Goal: Task Accomplishment & Management: Use online tool/utility

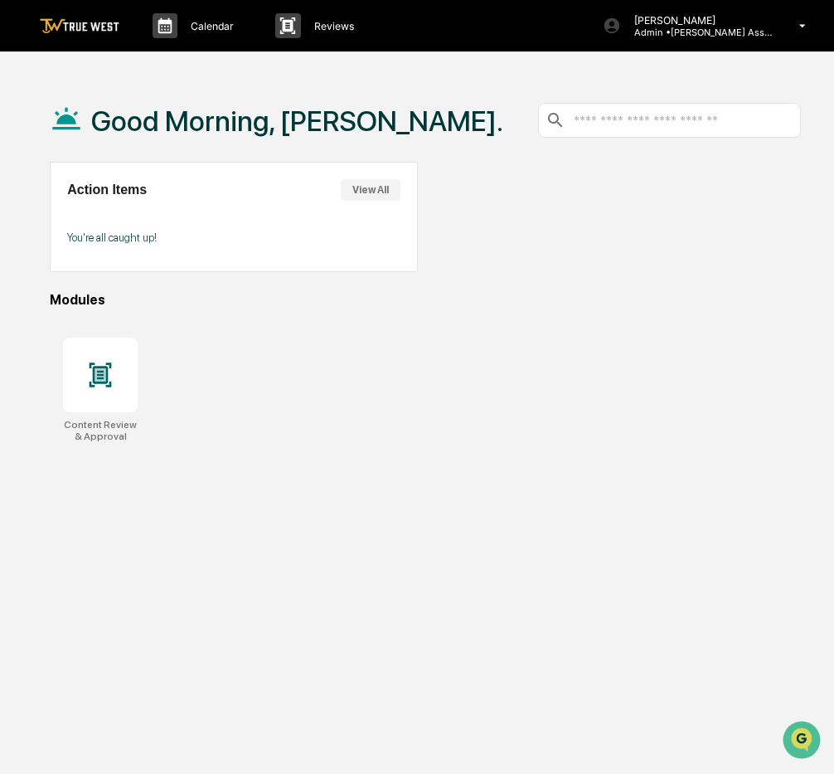
click at [401, 192] on div "Action Items View All You're all caught up!" at bounding box center [234, 217] width 368 height 110
click at [378, 191] on button "View All" at bounding box center [371, 190] width 60 height 22
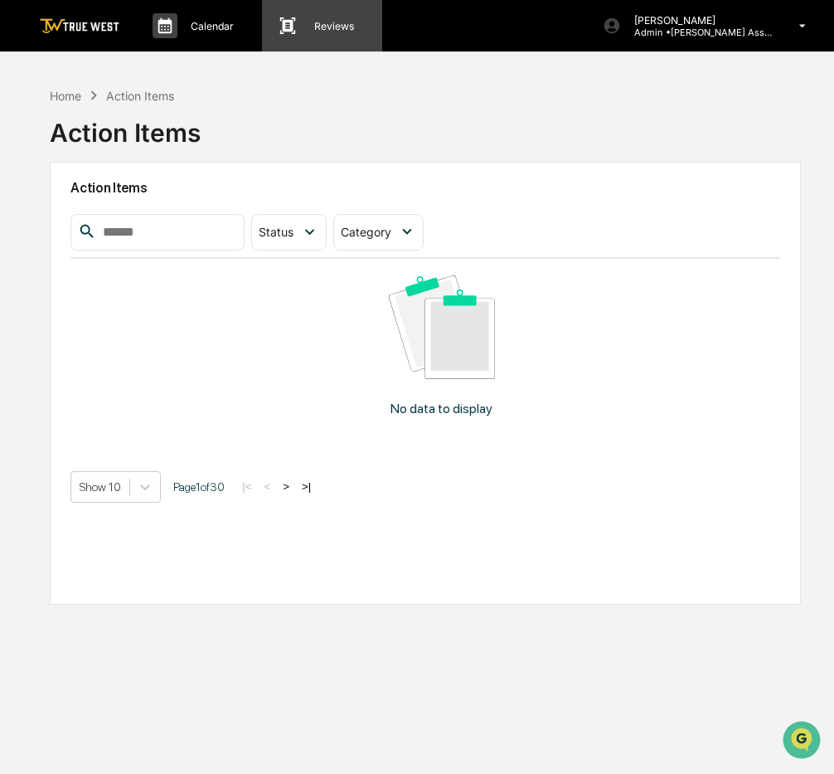
click at [324, 25] on p "Reviews" at bounding box center [331, 26] width 61 height 12
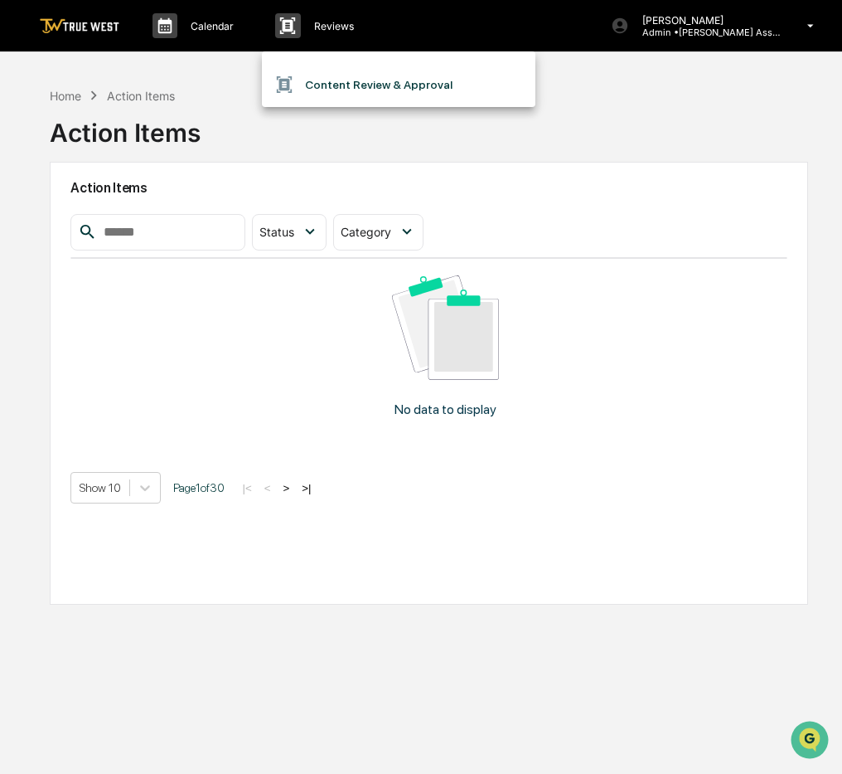
click at [352, 85] on li "Content Review & Approval" at bounding box center [399, 85] width 274 height 32
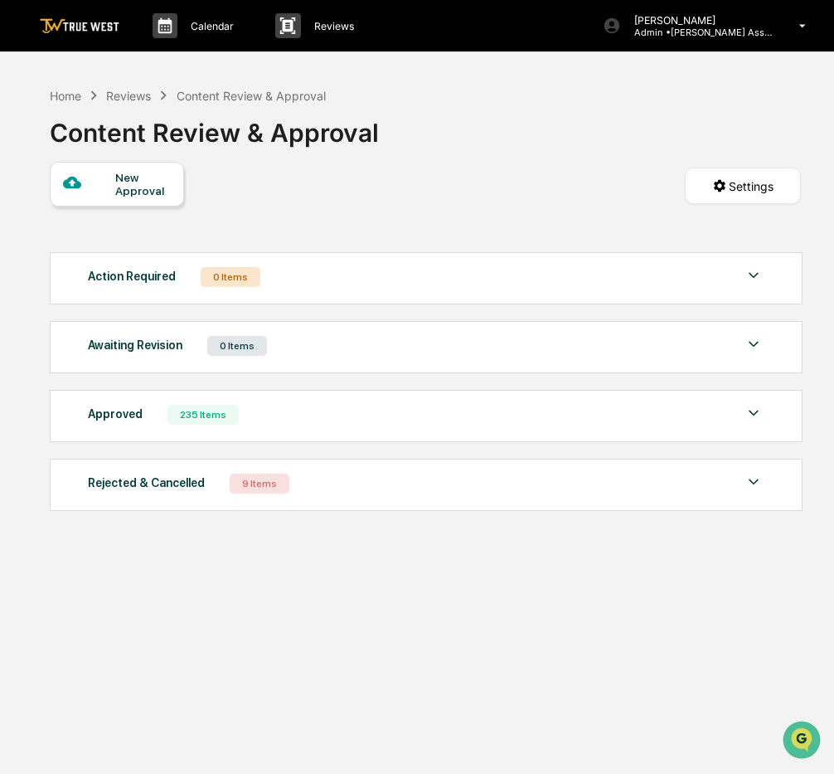
click at [176, 347] on div "Awaiting Revision" at bounding box center [135, 345] width 95 height 22
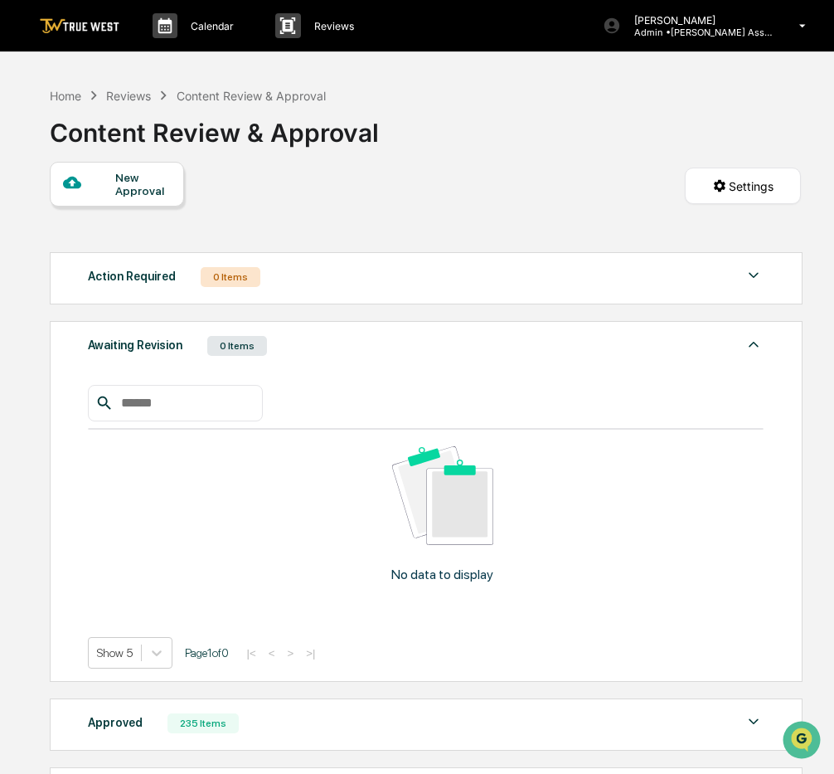
click at [146, 346] on div "Awaiting Revision" at bounding box center [135, 345] width 95 height 22
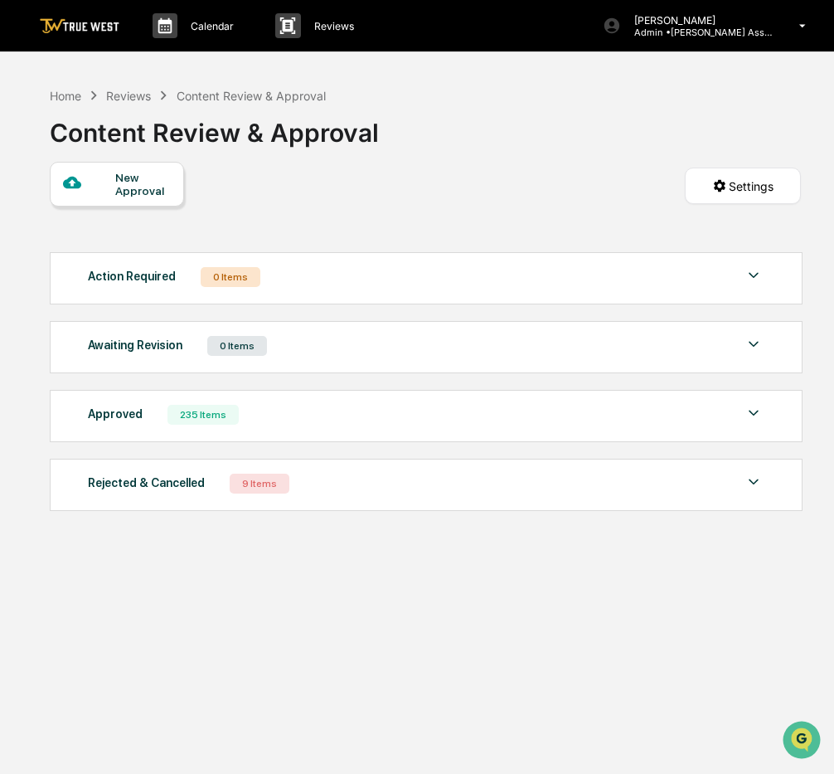
click at [114, 410] on div "Approved" at bounding box center [115, 414] width 55 height 22
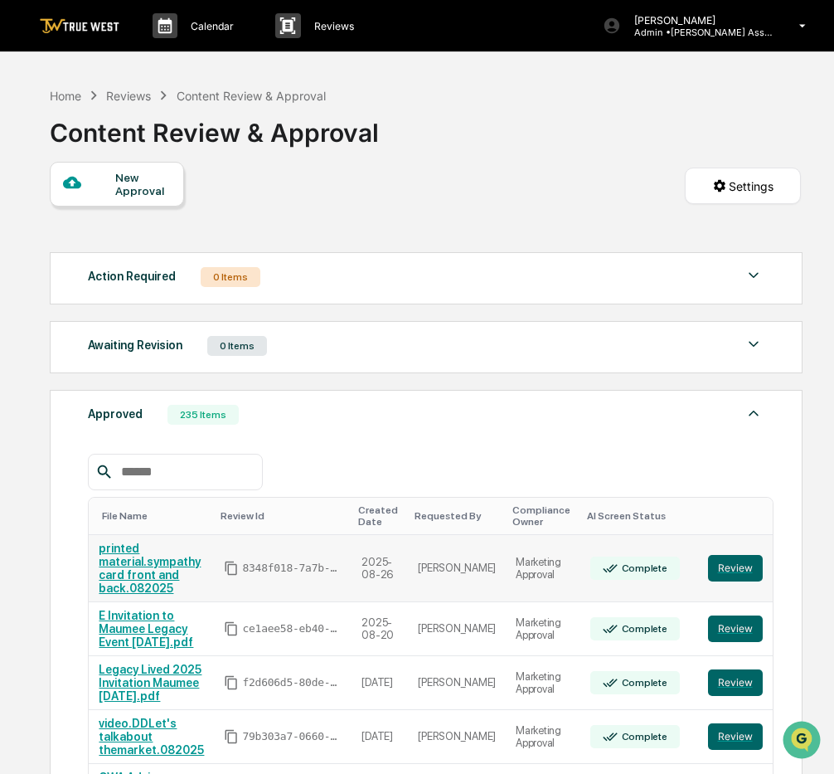
click at [176, 575] on link "printed material.sympathy card front and back.082025" at bounding box center [150, 567] width 102 height 53
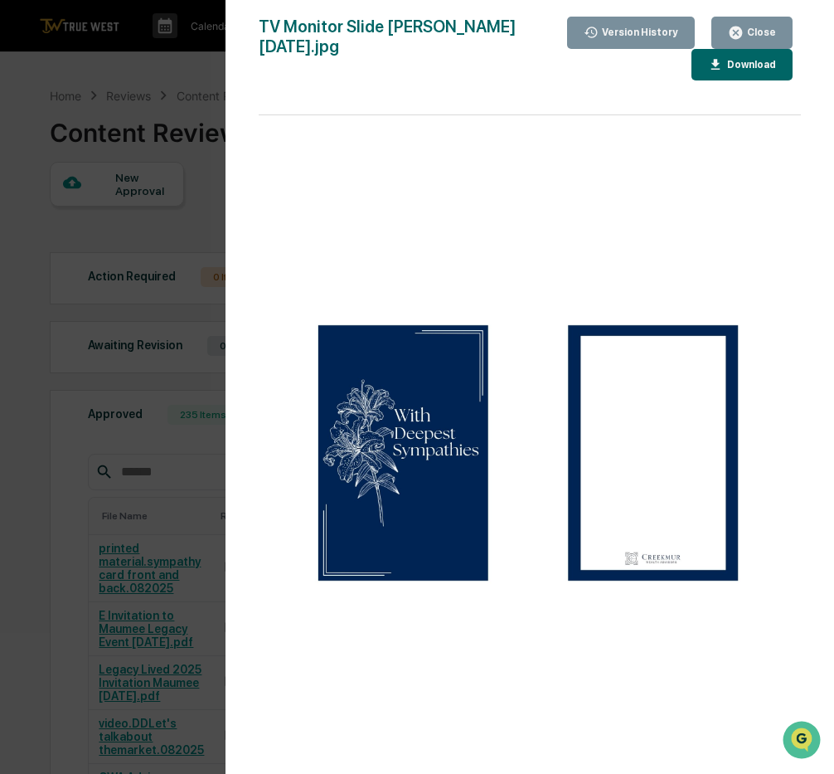
click at [430, 432] on img at bounding box center [529, 452] width 515 height 289
click at [624, 445] on img at bounding box center [529, 452] width 515 height 289
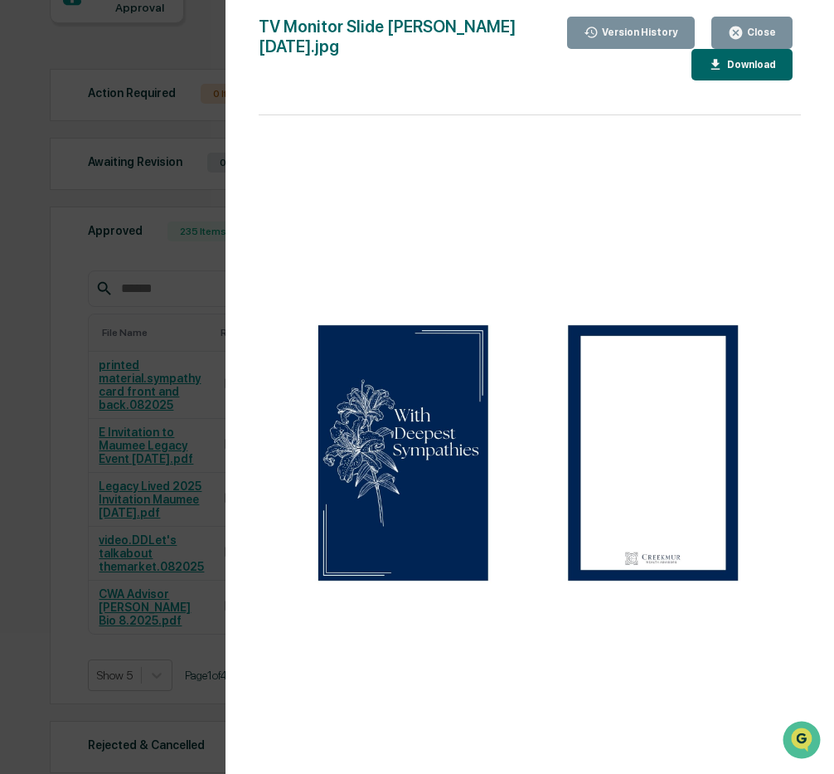
scroll to position [240, 0]
